Goal: Information Seeking & Learning: Learn about a topic

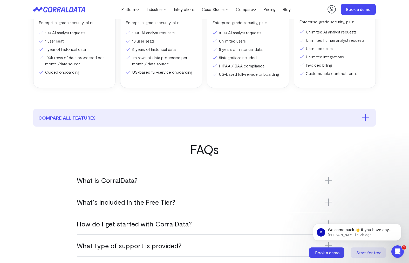
scroll to position [187, 0]
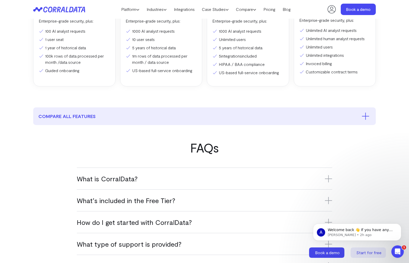
click at [224, 174] on div "What is CorralData? CorralData is an AI-powered data platform that connects ove…" at bounding box center [204, 179] width 255 height 22
click at [261, 179] on h3 "What is CorralData?" at bounding box center [204, 178] width 255 height 9
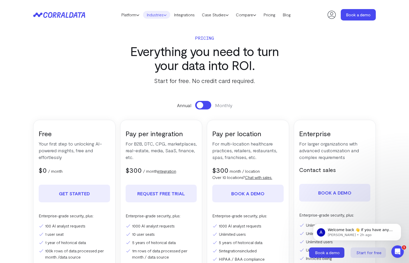
scroll to position [0, 0]
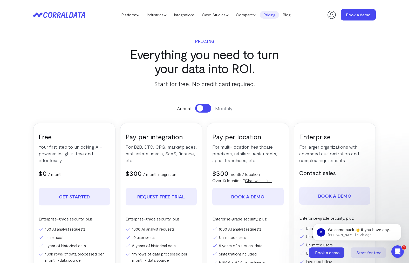
click at [279, 16] on link "Pricing" at bounding box center [269, 15] width 19 height 8
click at [274, 16] on link "Pricing" at bounding box center [269, 15] width 19 height 8
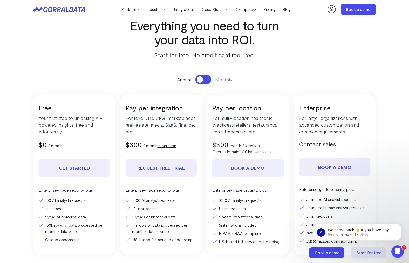
scroll to position [25, 0]
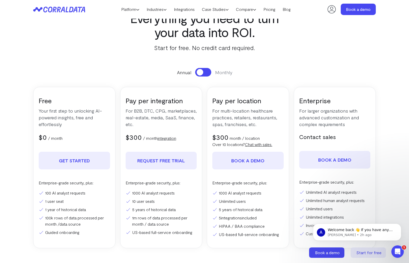
click at [204, 70] on button at bounding box center [203, 72] width 16 height 9
click at [199, 71] on button at bounding box center [203, 72] width 16 height 9
drag, startPoint x: 123, startPoint y: 134, endPoint x: 180, endPoint y: 144, distance: 57.5
click at [180, 144] on div "Pay per integration For B2B, DTC, CPG, marketplaces, real-estate, media, SaaS, …" at bounding box center [161, 167] width 82 height 161
click at [188, 139] on div "$300 $350 / month integration" at bounding box center [161, 137] width 71 height 9
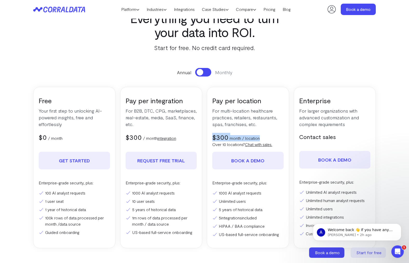
drag, startPoint x: 214, startPoint y: 139, endPoint x: 263, endPoint y: 135, distance: 48.9
click at [263, 135] on div "$300 $350 month / location" at bounding box center [247, 137] width 71 height 9
click at [212, 183] on p "Enterprise-grade security, plus:" at bounding box center [247, 183] width 71 height 6
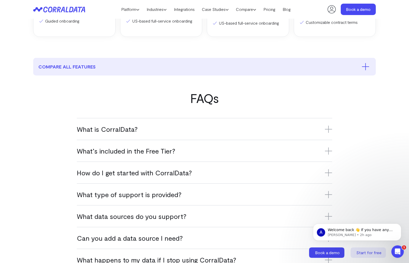
scroll to position [318, 0]
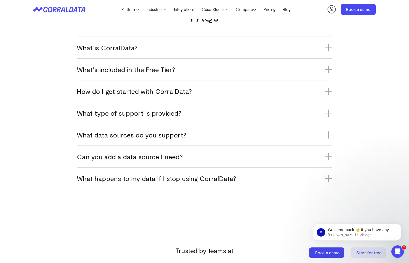
click at [173, 133] on h3 "What data sources do you support?" at bounding box center [204, 134] width 255 height 9
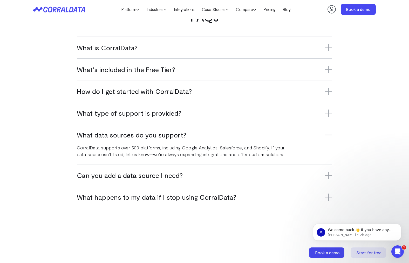
click at [328, 111] on icon at bounding box center [328, 112] width 0 height 7
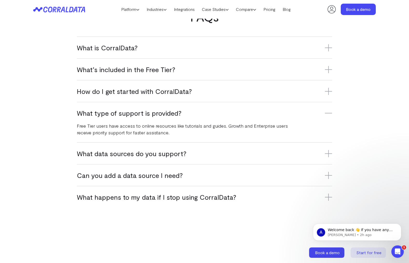
click at [326, 93] on icon at bounding box center [328, 91] width 7 height 7
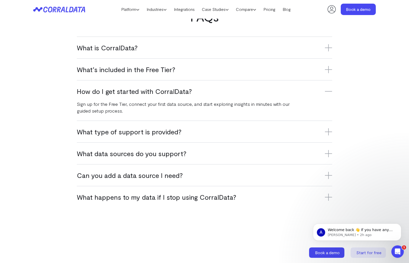
click at [328, 176] on icon at bounding box center [328, 175] width 0 height 7
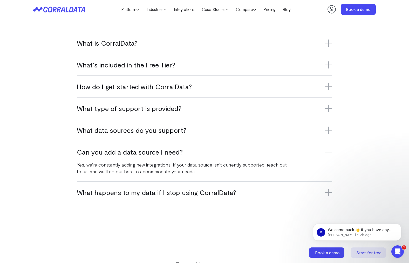
scroll to position [326, 0]
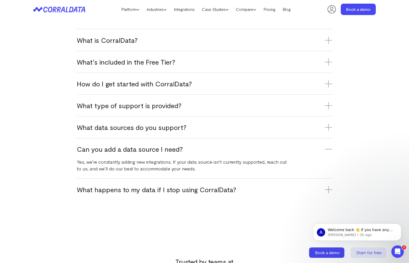
click at [329, 187] on icon at bounding box center [328, 189] width 7 height 7
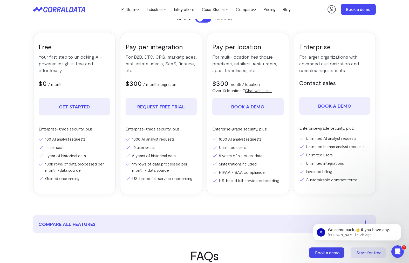
scroll to position [4, 0]
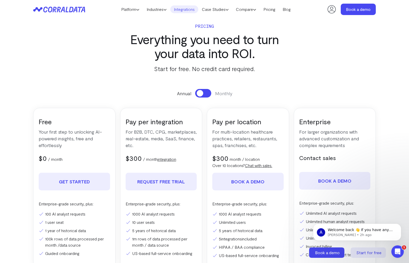
click at [190, 12] on link "Integrations" at bounding box center [184, 9] width 28 height 8
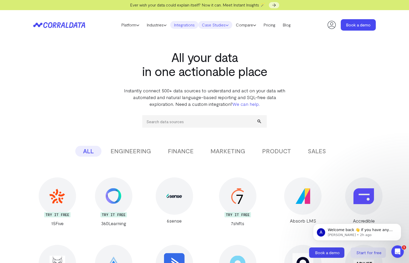
click at [211, 25] on link "Case Studies" at bounding box center [215, 25] width 34 height 8
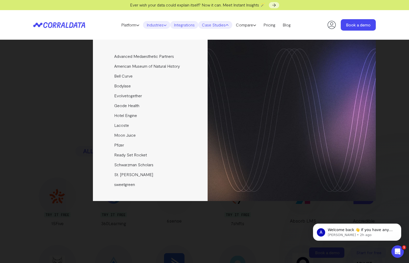
click at [157, 26] on link "Industries" at bounding box center [156, 25] width 27 height 8
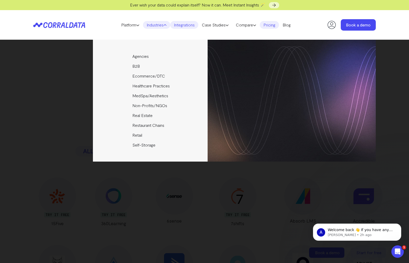
click at [275, 25] on link "Pricing" at bounding box center [269, 25] width 19 height 8
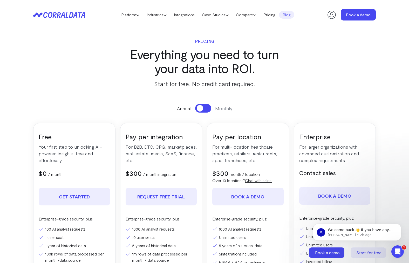
click at [293, 17] on link "Blog" at bounding box center [286, 15] width 15 height 8
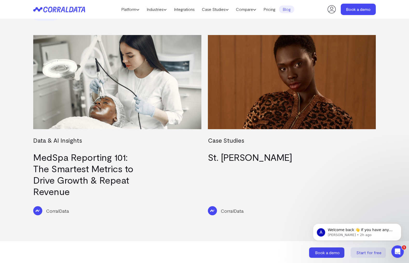
scroll to position [369, 0]
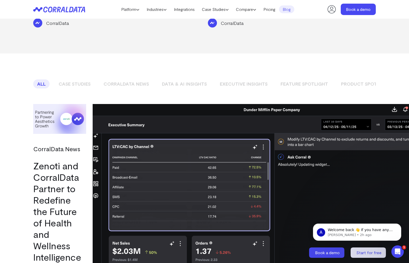
click at [81, 79] on link "Case Studies" at bounding box center [75, 83] width 40 height 9
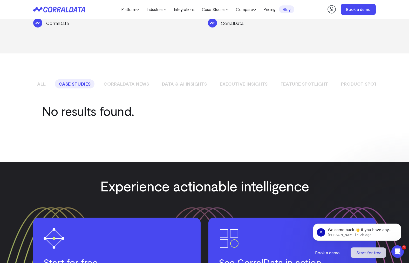
click at [140, 79] on link "CorralData News" at bounding box center [126, 83] width 53 height 9
click at [42, 79] on link "All" at bounding box center [41, 83] width 16 height 9
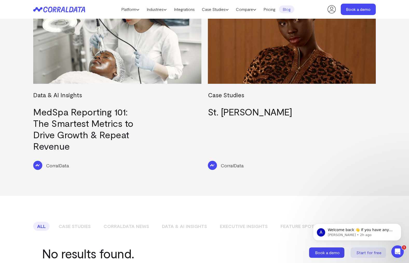
scroll to position [24, 0]
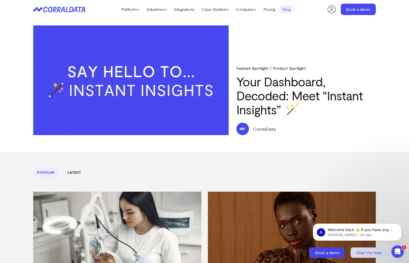
click at [72, 176] on link "Latest" at bounding box center [74, 173] width 21 height 10
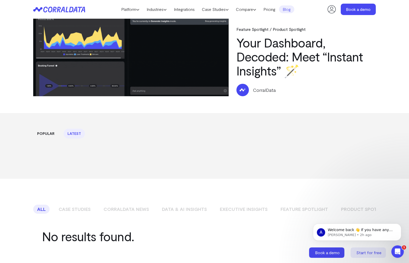
scroll to position [83, 0]
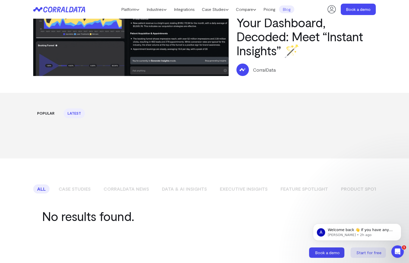
click at [40, 111] on link "Popular" at bounding box center [45, 113] width 25 height 10
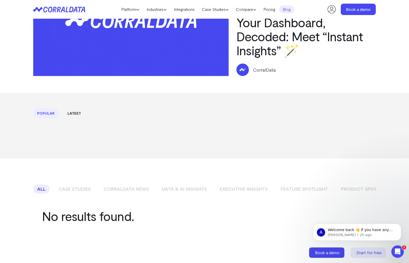
click at [76, 115] on link "Latest" at bounding box center [74, 113] width 21 height 10
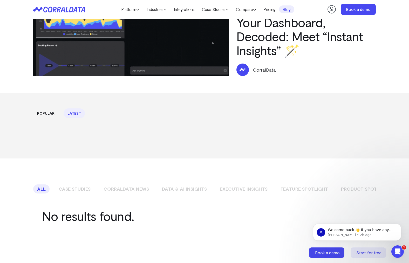
click at [54, 112] on link "Popular" at bounding box center [45, 113] width 25 height 10
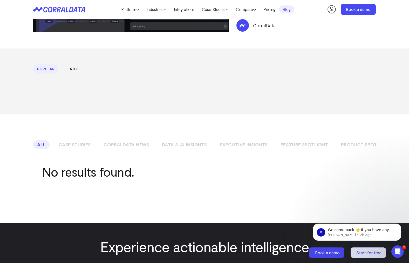
scroll to position [232, 0]
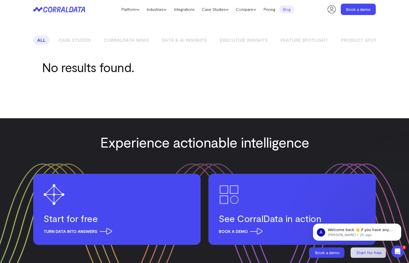
click at [73, 43] on link "Case Studies" at bounding box center [75, 40] width 40 height 9
click at [138, 41] on link "CorralData News" at bounding box center [126, 40] width 53 height 9
click at [187, 40] on link "Data & AI Insights" at bounding box center [184, 40] width 53 height 9
click at [237, 43] on link "Executive Insights" at bounding box center [244, 40] width 56 height 9
click at [287, 43] on link "Feature Spotlight" at bounding box center [304, 40] width 55 height 9
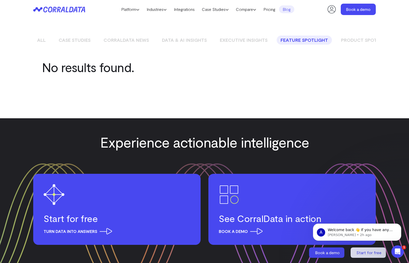
click at [355, 40] on link "Product Spotlight" at bounding box center [366, 40] width 58 height 9
click at [345, 44] on link "Product Updates" at bounding box center [351, 40] width 52 height 9
click at [4, 17] on div "Platform AI Reporting Use AI to effortlessly answer any business questions from…" at bounding box center [204, 9] width 409 height 19
click at [69, 11] on icon at bounding box center [59, 9] width 52 height 6
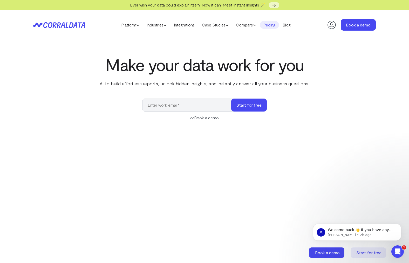
click at [274, 26] on link "Pricing" at bounding box center [269, 25] width 19 height 8
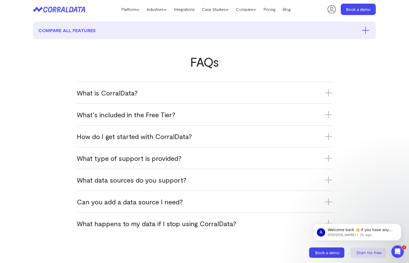
scroll to position [744, 0]
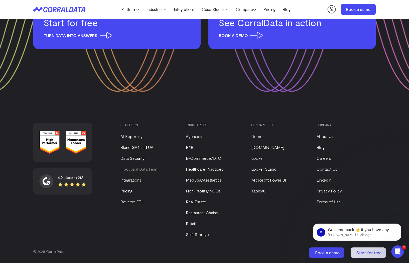
click at [147, 168] on link "Fractional Data Team" at bounding box center [139, 169] width 38 height 5
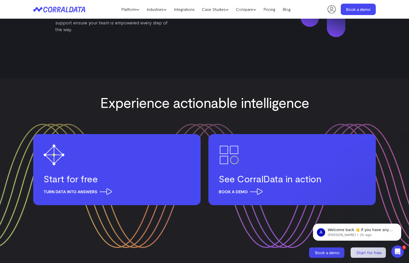
scroll to position [1042, 0]
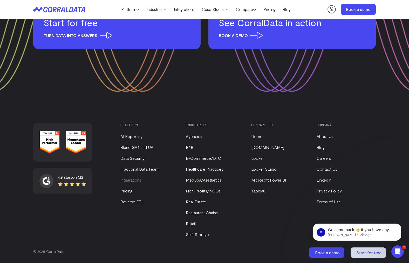
click at [132, 179] on link "Integrations" at bounding box center [130, 179] width 21 height 5
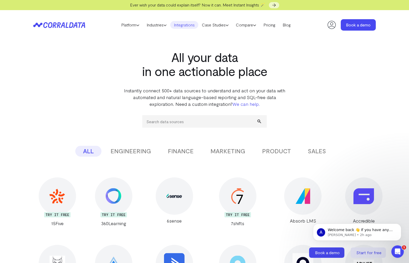
click at [120, 154] on button "ENGINEERING" at bounding box center [131, 151] width 56 height 11
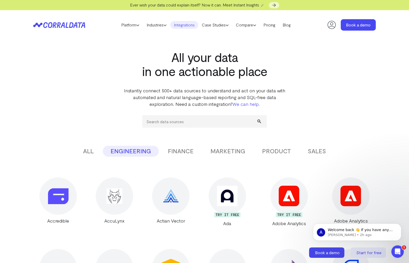
click at [183, 150] on button "FINANCE" at bounding box center [180, 151] width 41 height 11
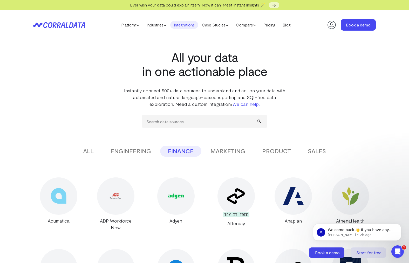
click at [117, 152] on button "ENGINEERING" at bounding box center [131, 151] width 56 height 11
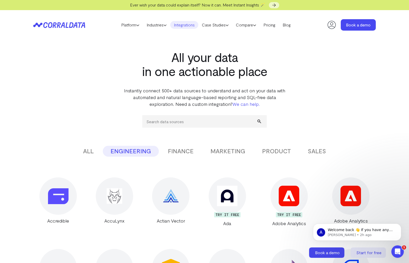
click at [91, 150] on button "ALL" at bounding box center [88, 151] width 26 height 11
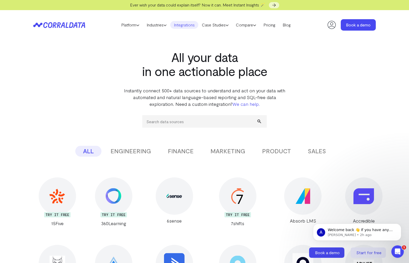
click at [73, 20] on header "Platform AI Reporting Use AI to effortlessly answer any business questions from…" at bounding box center [204, 25] width 342 height 30
click at [73, 24] on icon at bounding box center [71, 24] width 4 height 5
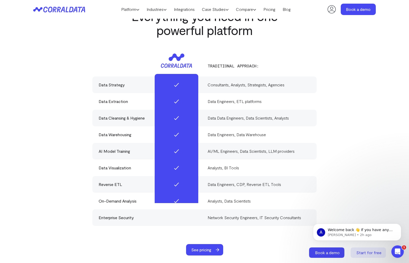
scroll to position [1497, 0]
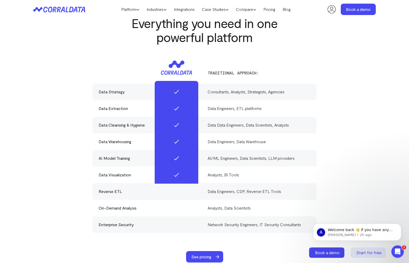
click at [165, 204] on div at bounding box center [177, 158] width 44 height 155
click at [174, 190] on div at bounding box center [177, 158] width 44 height 155
click at [176, 251] on div "See pricing" at bounding box center [204, 256] width 342 height 11
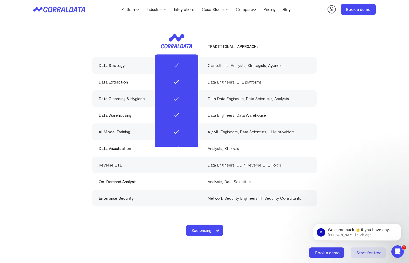
scroll to position [1536, 0]
